Goal: Task Accomplishment & Management: Manage account settings

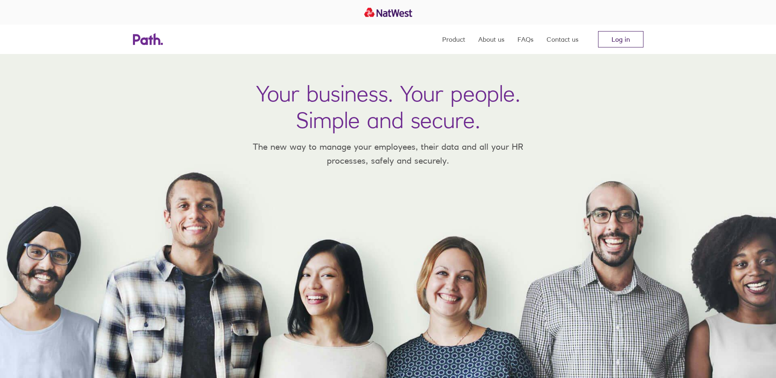
click at [611, 42] on link "Log in" at bounding box center [620, 39] width 45 height 16
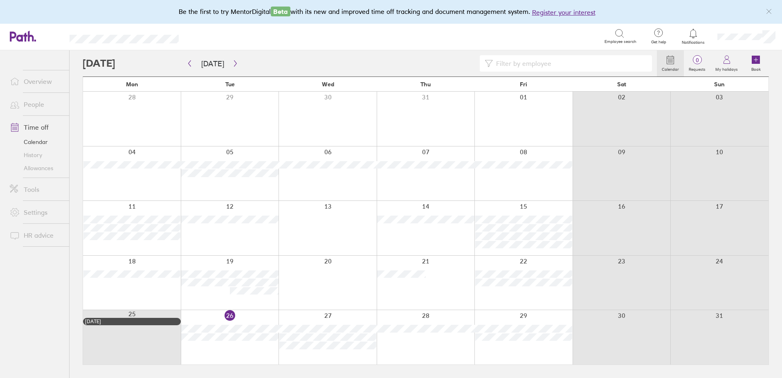
click at [32, 106] on link "People" at bounding box center [36, 104] width 66 height 16
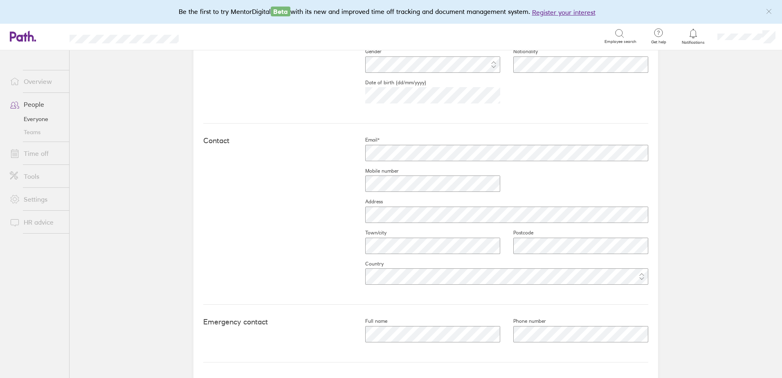
scroll to position [286, 0]
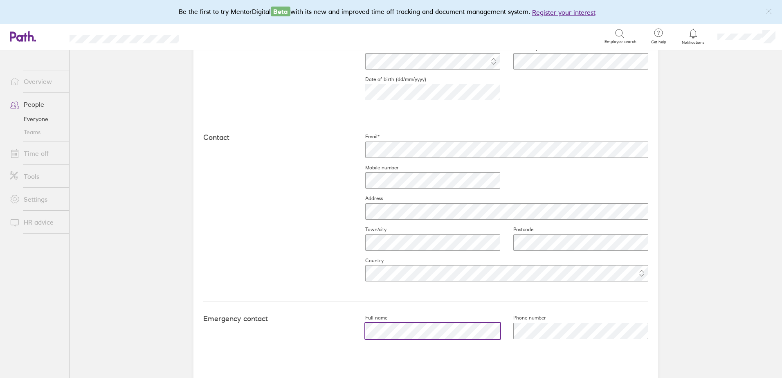
click at [349, 332] on div "Emergency contact Full name Phone number" at bounding box center [425, 330] width 445 height 58
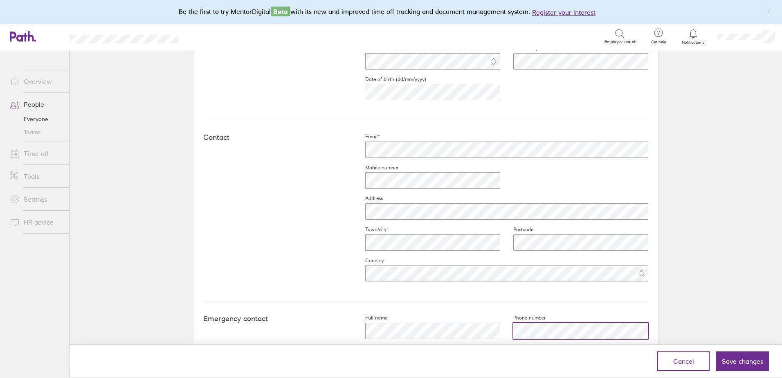
click at [457, 345] on div "Work Job title Start date (dd/mm/yyyy) 2005-11-30 Contract type Personal First …" at bounding box center [425, 160] width 445 height 496
click at [733, 358] on span "Save changes" at bounding box center [742, 361] width 41 height 7
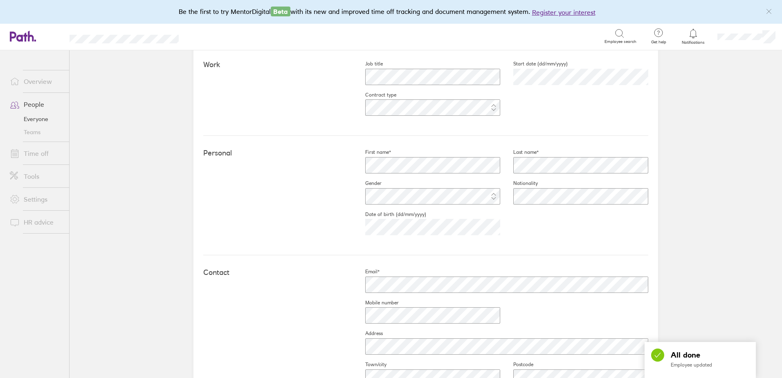
scroll to position [0, 0]
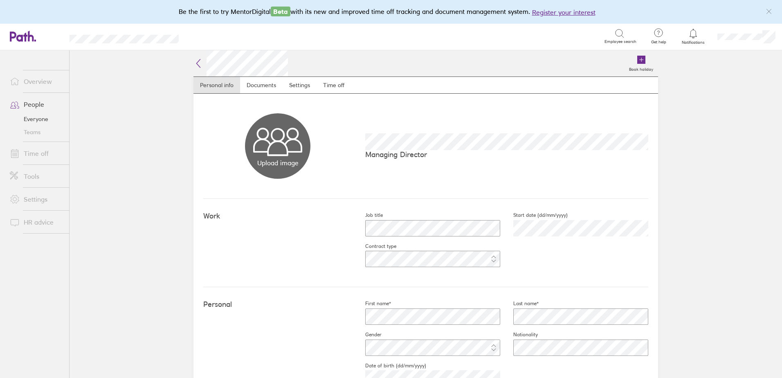
click at [197, 63] on icon at bounding box center [198, 63] width 10 height 10
